Goal: Task Accomplishment & Management: Use online tool/utility

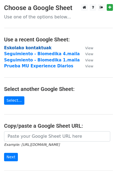
click at [41, 48] on strong "Eskolako kontaktuak" at bounding box center [27, 47] width 47 height 5
click at [19, 47] on strong "Eskolako kontaktuak" at bounding box center [27, 47] width 47 height 5
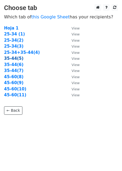
click at [15, 58] on strong "35-44(5)" at bounding box center [13, 58] width 19 height 5
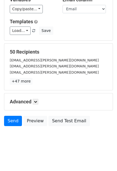
scroll to position [38, 0]
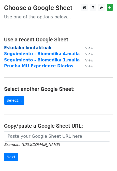
click at [36, 47] on strong "Eskolako kontaktuak" at bounding box center [27, 47] width 47 height 5
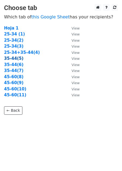
click at [13, 58] on strong "35-44(5)" at bounding box center [13, 58] width 19 height 5
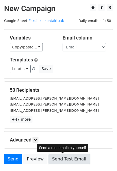
click at [56, 159] on link "Send Test Email" at bounding box center [68, 159] width 41 height 10
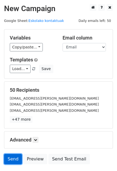
click at [13, 160] on link "Send" at bounding box center [13, 159] width 18 height 10
